Goal: Find specific page/section: Find specific page/section

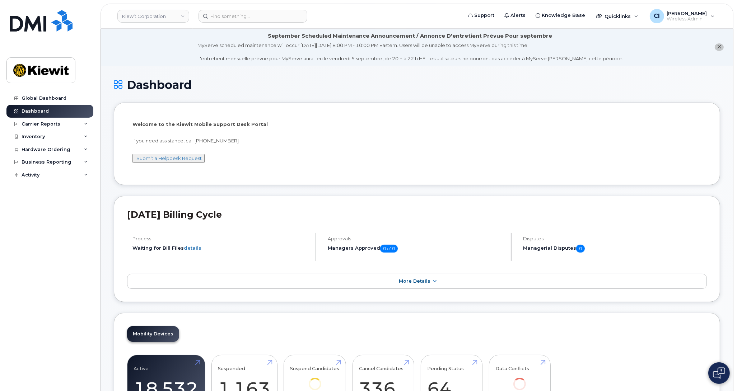
click at [55, 139] on div "Inventory" at bounding box center [49, 136] width 87 height 13
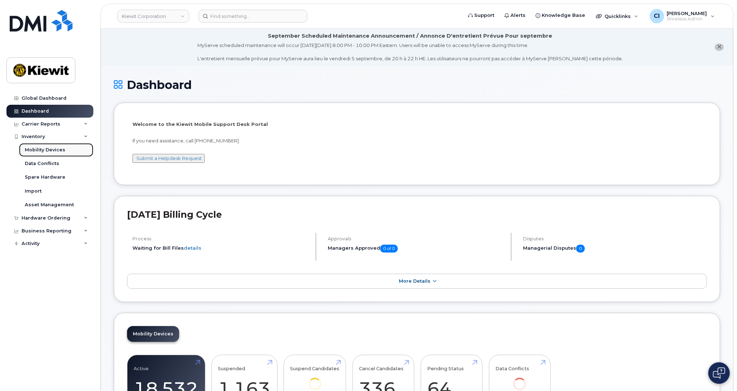
click at [57, 152] on div "Mobility Devices" at bounding box center [45, 150] width 41 height 6
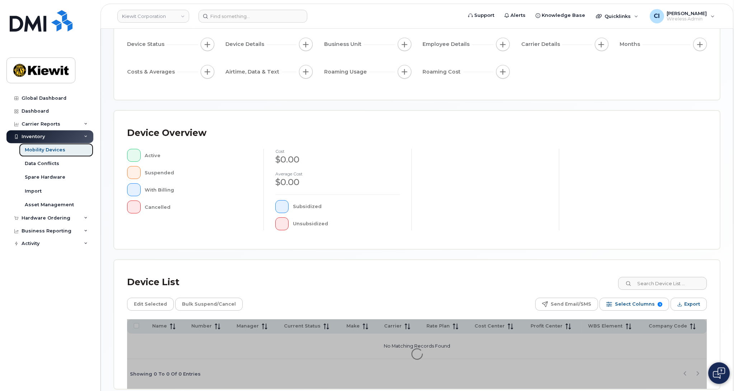
scroll to position [103, 0]
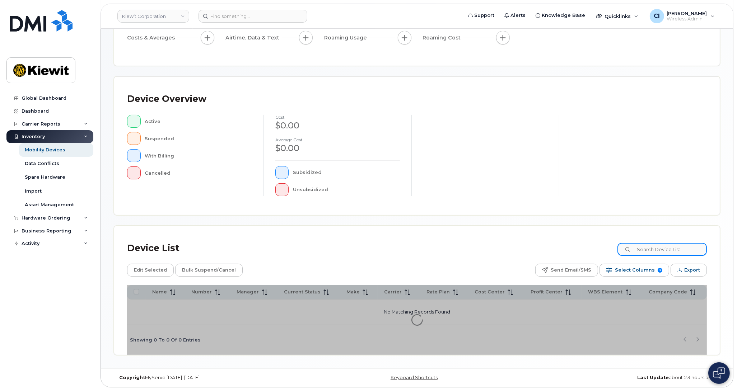
click at [651, 248] on input at bounding box center [662, 249] width 89 height 13
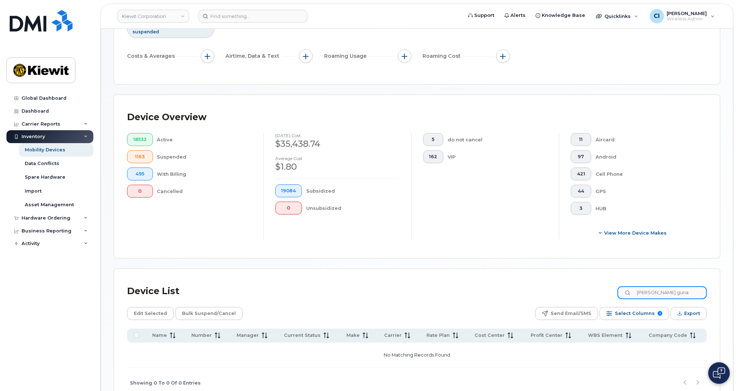
scroll to position [147, 0]
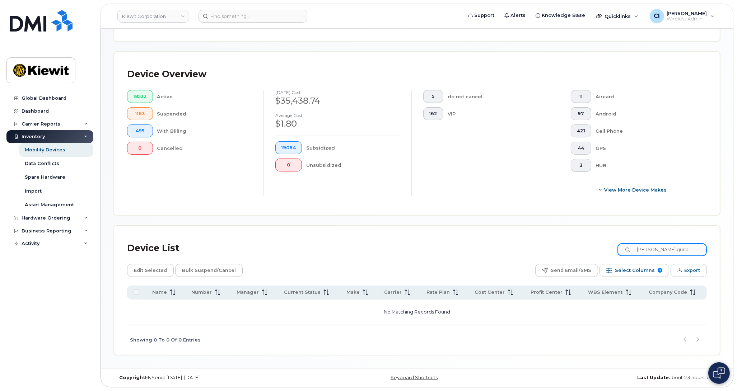
click at [658, 250] on input "[PERSON_NAME].guna" at bounding box center [662, 249] width 89 height 13
click at [612, 234] on div "Device List [PERSON_NAME] Edit Selected Bulk Suspend/Cancel Send Email/SMS Sele…" at bounding box center [417, 290] width 606 height 129
drag, startPoint x: 644, startPoint y: 252, endPoint x: 780, endPoint y: 262, distance: 135.8
click at [707, 256] on input "[PERSON_NAME]" at bounding box center [662, 249] width 89 height 13
type input "[PERSON_NAME]"
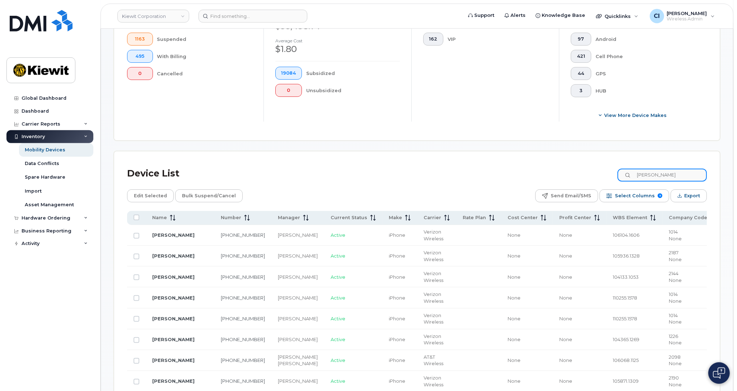
scroll to position [250, 0]
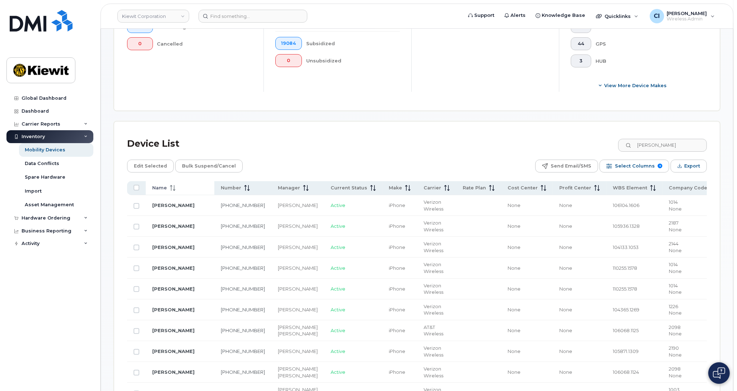
click at [173, 189] on icon at bounding box center [173, 188] width 6 height 6
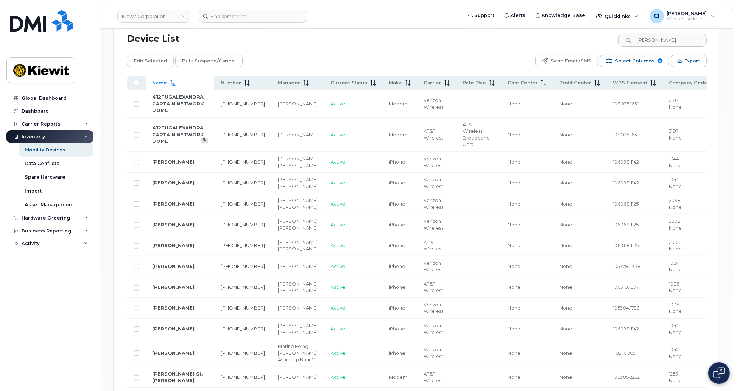
scroll to position [354, 0]
